Goal: Task Accomplishment & Management: Manage account settings

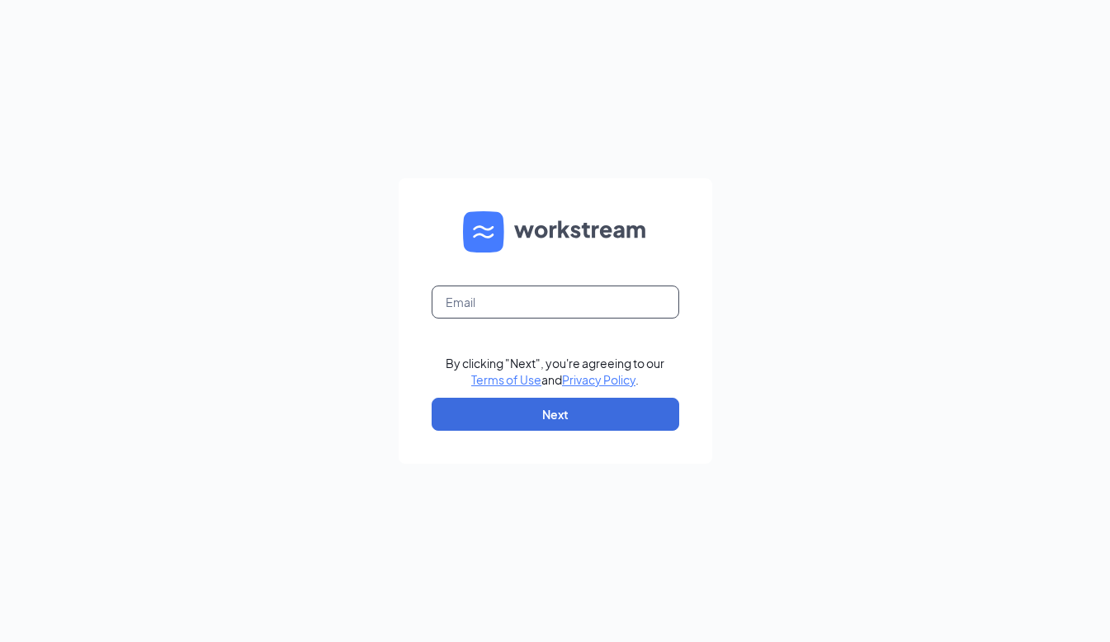
click at [587, 301] on input "text" at bounding box center [556, 302] width 248 height 33
type input "wen13891@southeastrestaurantgroup.com"
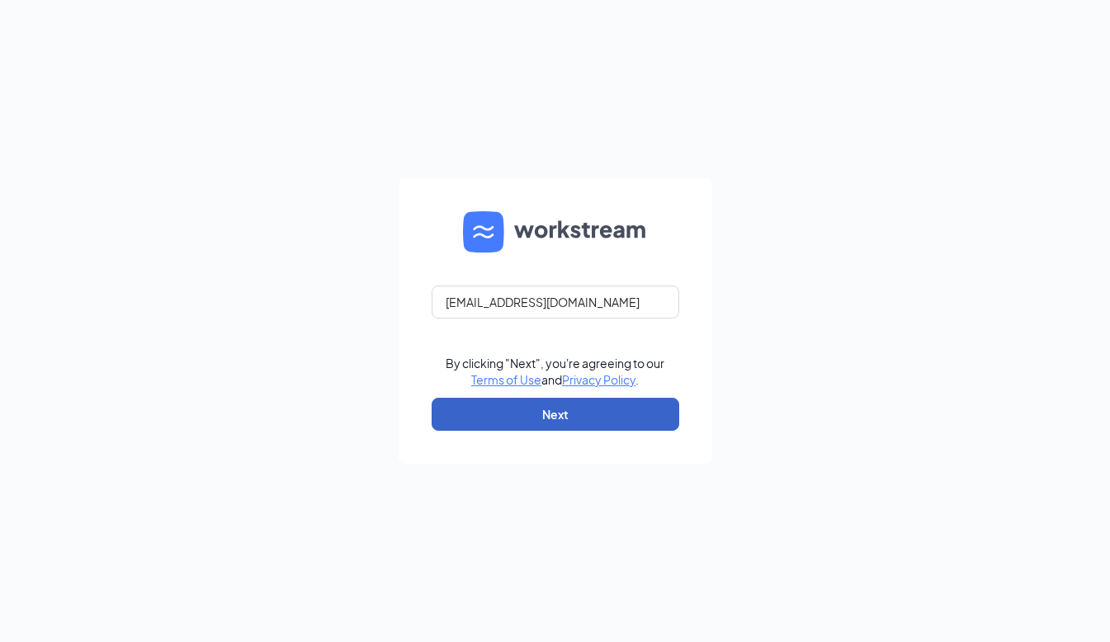
click at [584, 408] on button "Next" at bounding box center [556, 414] width 248 height 33
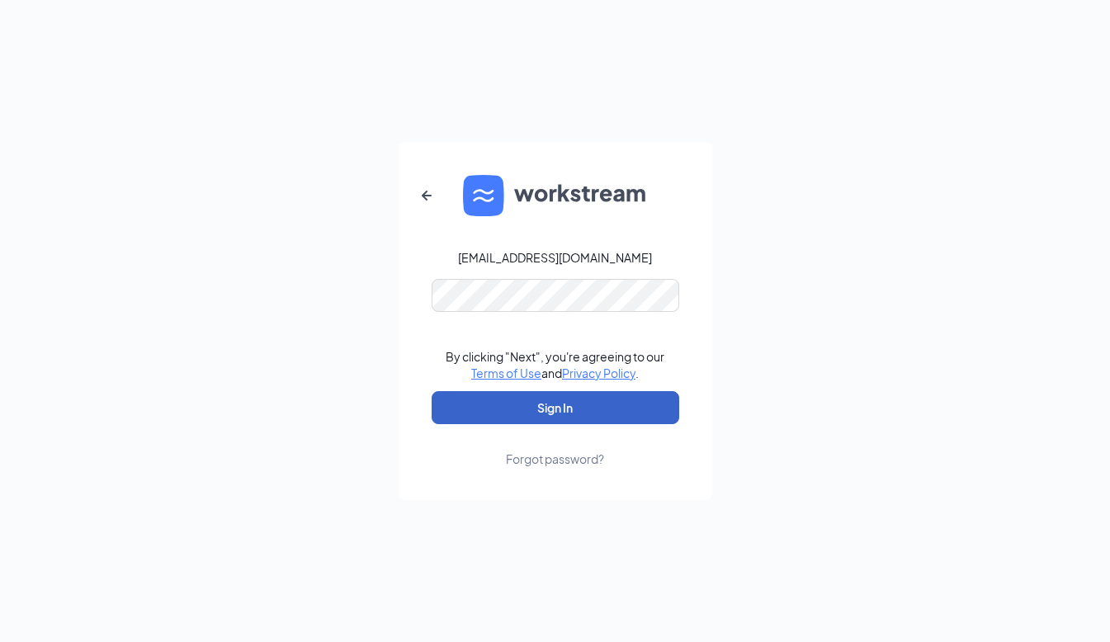
drag, startPoint x: 544, startPoint y: 400, endPoint x: 544, endPoint y: 386, distance: 14.9
click at [547, 399] on button "Sign In" at bounding box center [556, 407] width 248 height 33
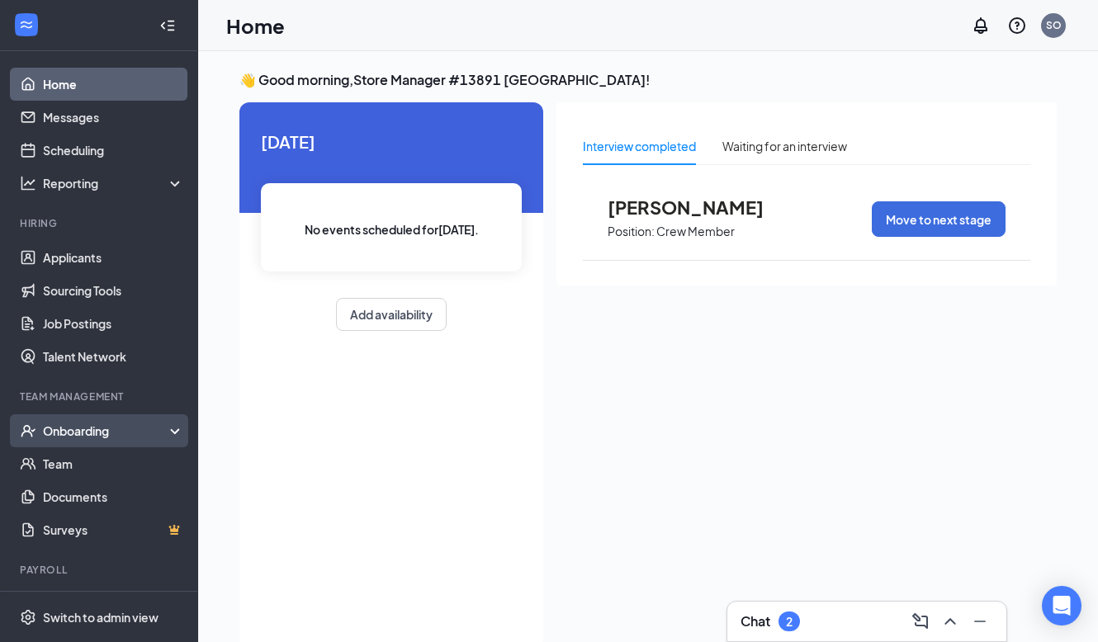
drag, startPoint x: 78, startPoint y: 442, endPoint x: 86, endPoint y: 439, distance: 8.9
click at [86, 439] on div "Onboarding" at bounding box center [99, 430] width 198 height 33
drag, startPoint x: 86, startPoint y: 439, endPoint x: 60, endPoint y: 428, distance: 28.1
click at [60, 428] on div "Onboarding" at bounding box center [106, 431] width 127 height 17
click at [59, 428] on div "Onboarding" at bounding box center [106, 431] width 127 height 17
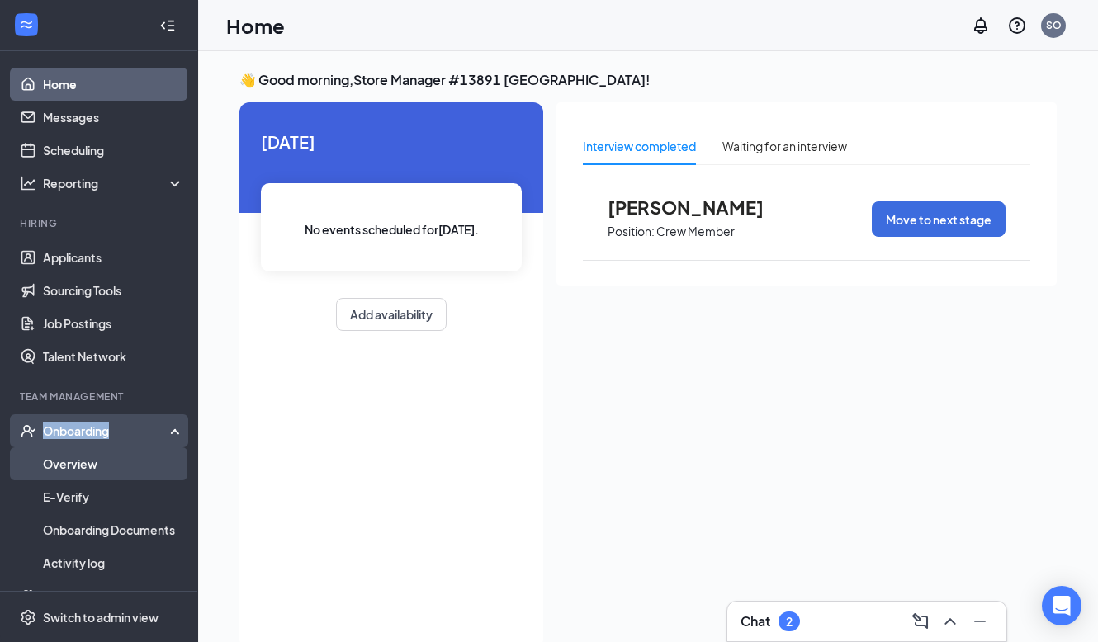
drag, startPoint x: 56, startPoint y: 432, endPoint x: 66, endPoint y: 461, distance: 30.5
click at [53, 461] on link "Overview" at bounding box center [113, 463] width 141 height 33
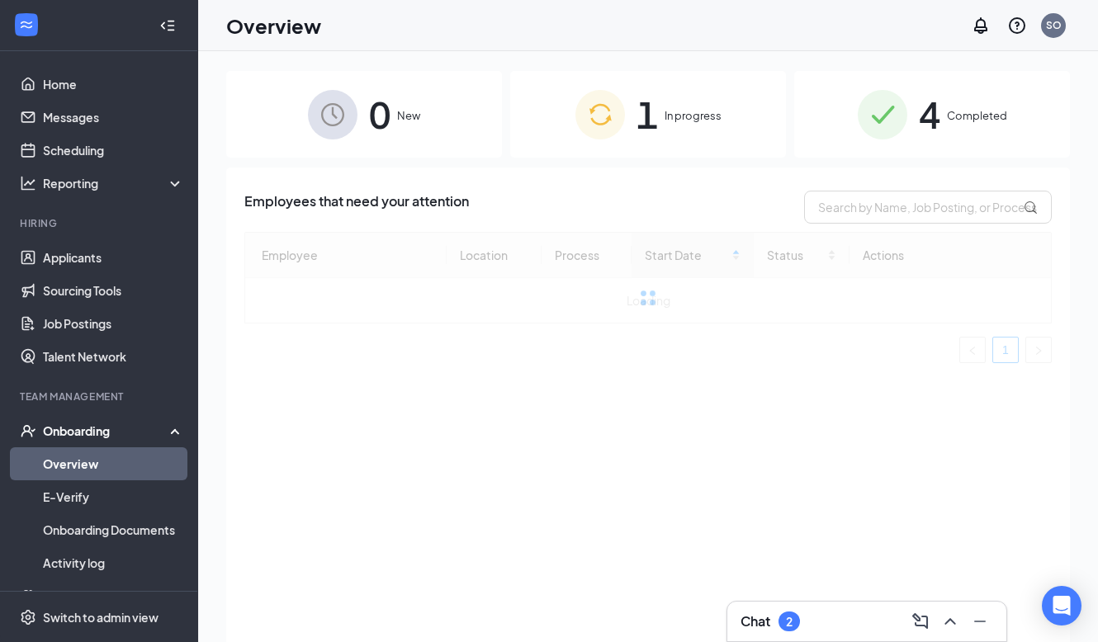
drag, startPoint x: 663, startPoint y: 120, endPoint x: 627, endPoint y: 208, distance: 95.2
click at [663, 120] on div "1 In progress" at bounding box center [648, 114] width 276 height 87
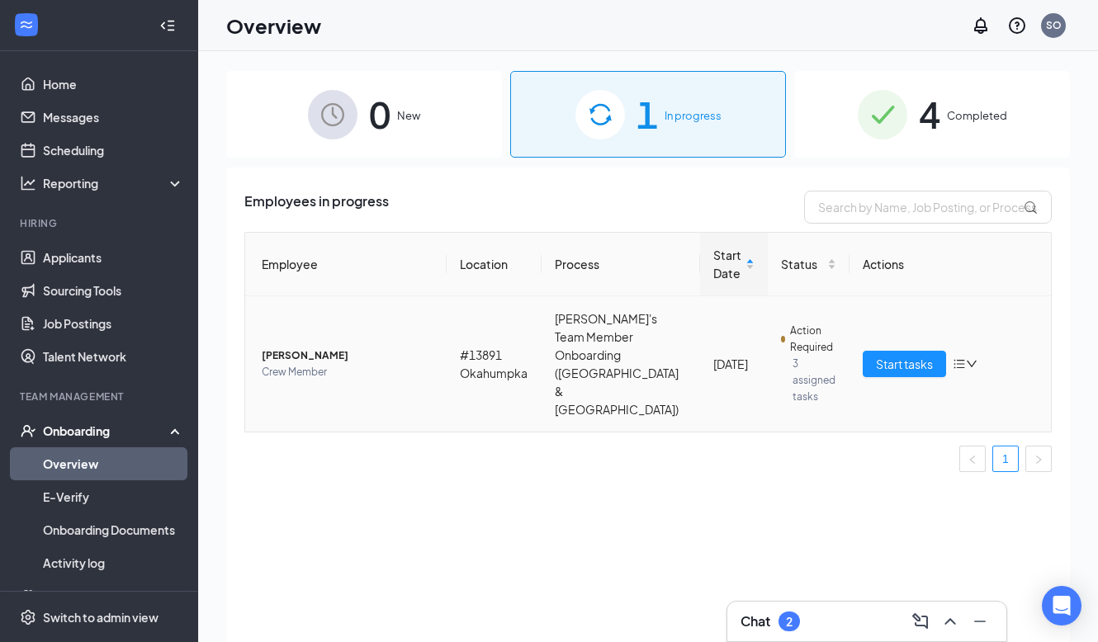
click at [302, 322] on td "[PERSON_NAME] Crew Member" at bounding box center [345, 363] width 201 height 135
click at [311, 326] on td "[PERSON_NAME] Crew Member" at bounding box center [345, 363] width 201 height 135
drag, startPoint x: 311, startPoint y: 326, endPoint x: 317, endPoint y: 353, distance: 27.0
click at [317, 364] on span "Crew Member" at bounding box center [348, 372] width 172 height 17
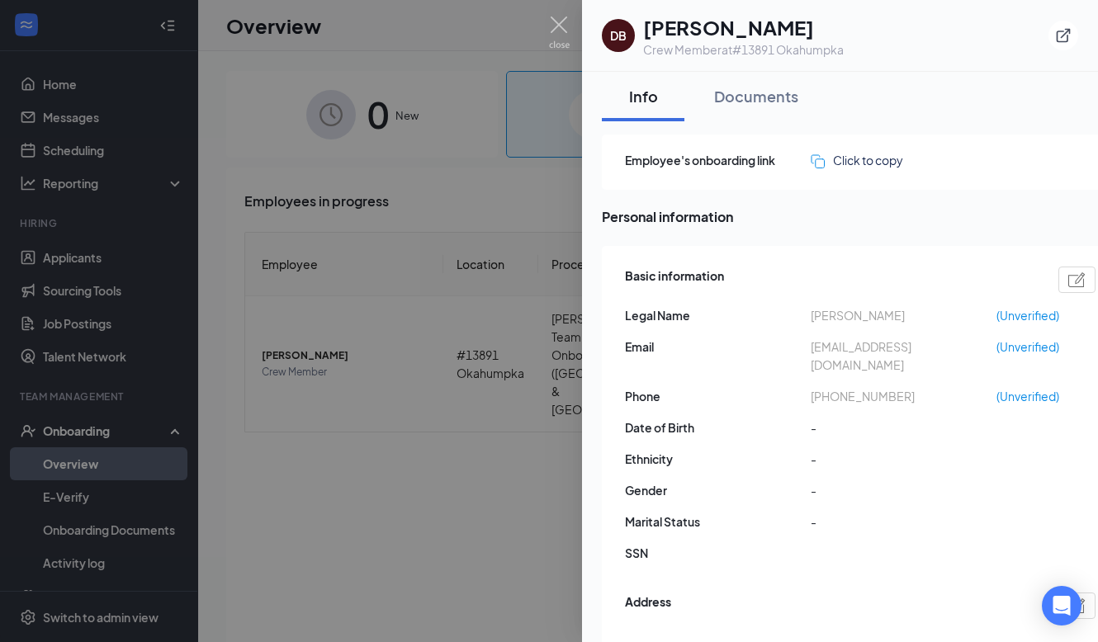
click at [1068, 277] on img at bounding box center [1076, 279] width 17 height 15
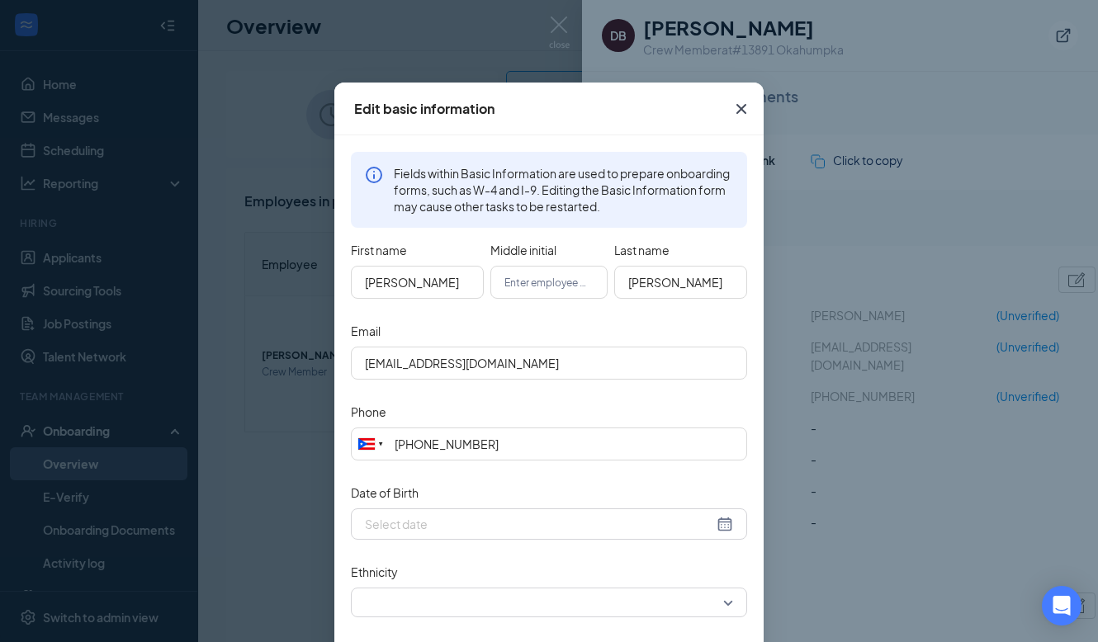
type input "[PHONE_NUMBER]"
click at [494, 362] on input "[EMAIL_ADDRESS][DOMAIN_NAME]" at bounding box center [549, 363] width 396 height 33
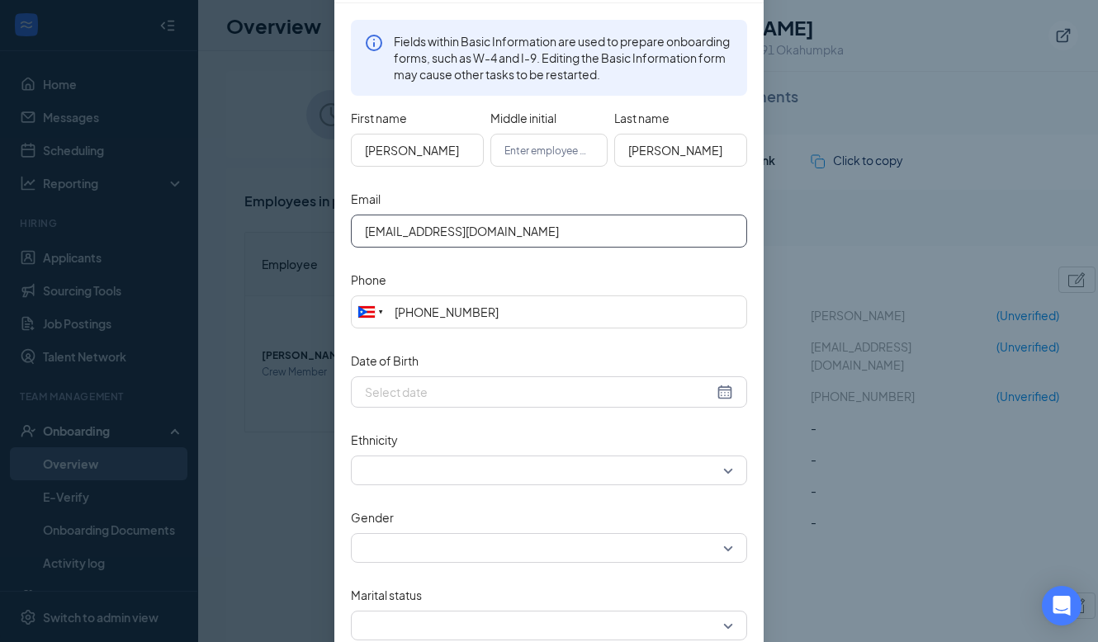
scroll to position [304, 0]
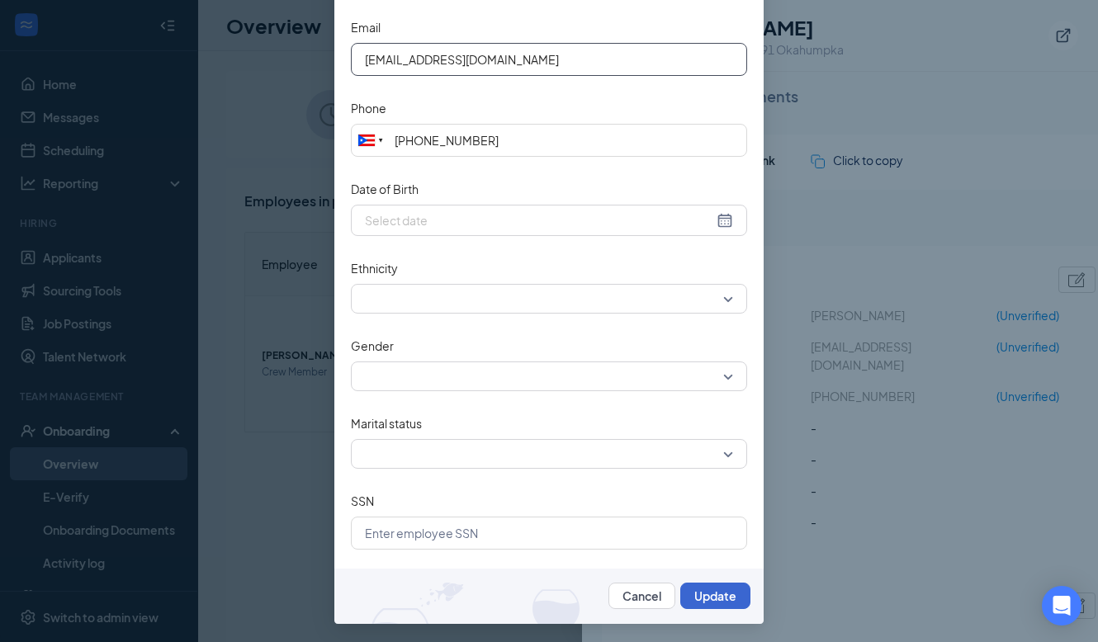
type input "[EMAIL_ADDRESS][DOMAIN_NAME]"
click at [693, 595] on button "Update" at bounding box center [715, 596] width 70 height 26
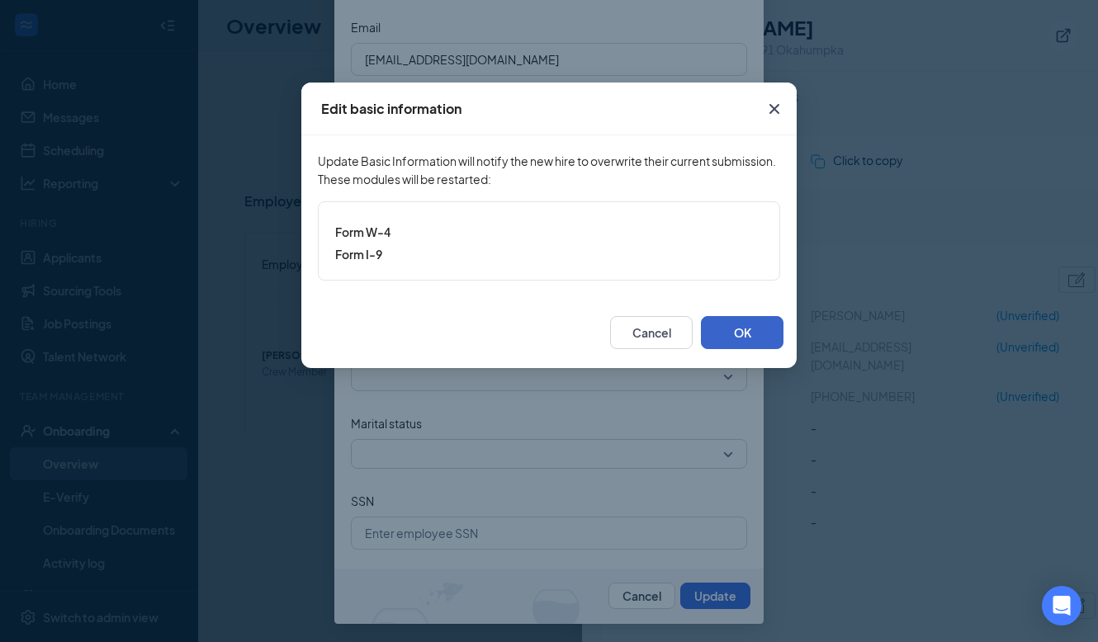
click at [757, 319] on button "OK" at bounding box center [742, 332] width 83 height 33
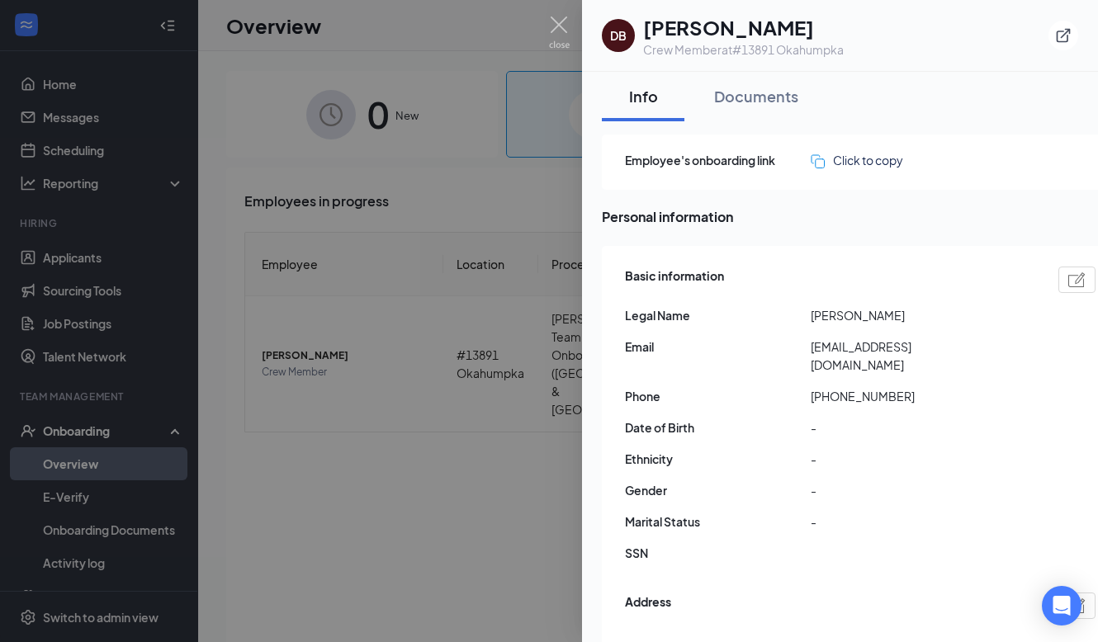
drag, startPoint x: 457, startPoint y: 497, endPoint x: 619, endPoint y: 174, distance: 361.1
click at [464, 493] on div at bounding box center [549, 321] width 1098 height 642
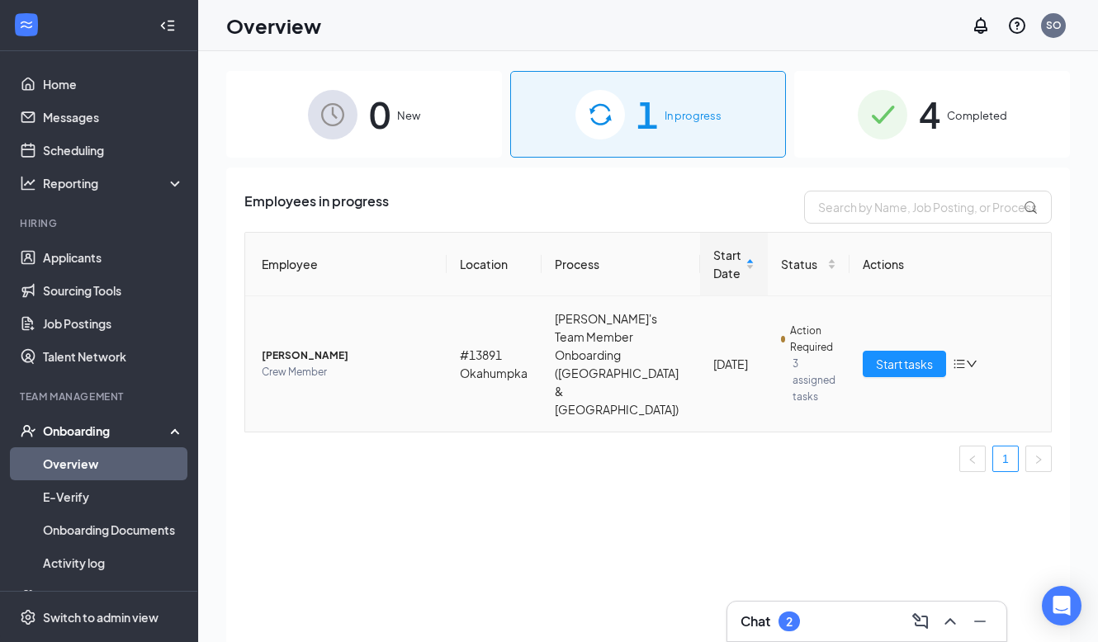
click at [972, 358] on icon "down" at bounding box center [972, 364] width 12 height 12
click at [912, 355] on span "Start tasks" at bounding box center [904, 364] width 57 height 18
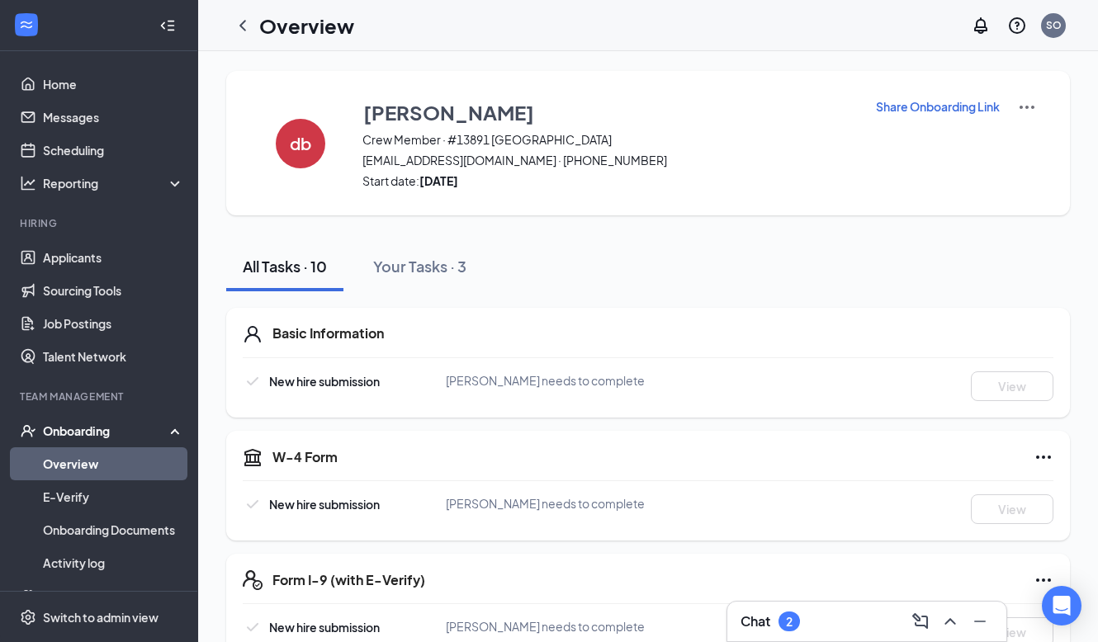
click at [940, 111] on p "Share Onboarding Link" at bounding box center [938, 106] width 124 height 17
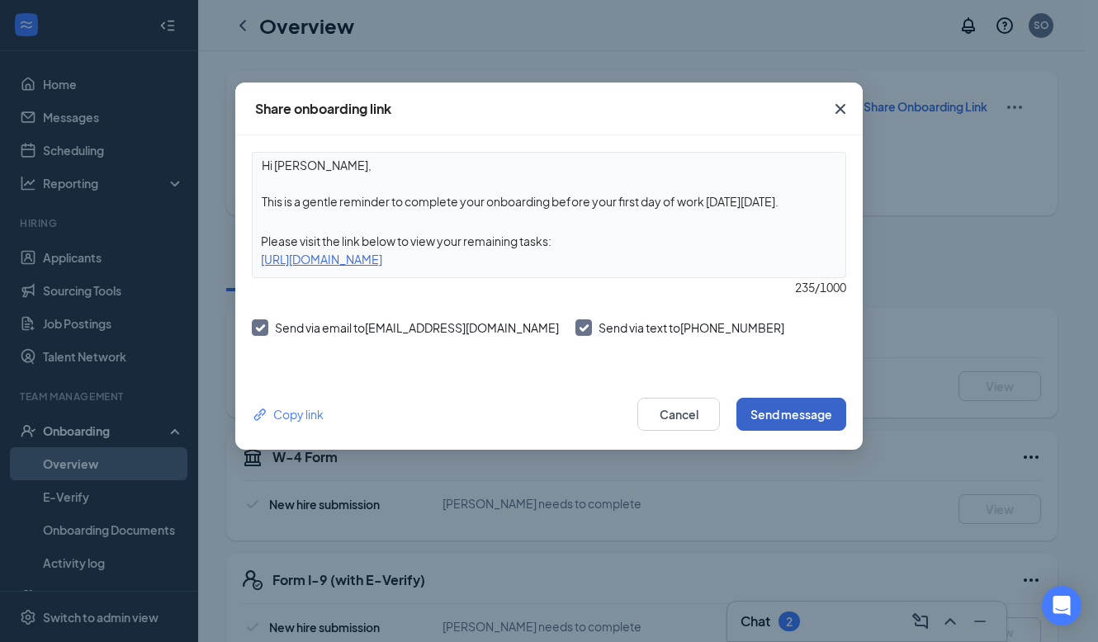
click at [813, 422] on button "Send message" at bounding box center [791, 414] width 110 height 33
